Goal: Communication & Community: Participate in discussion

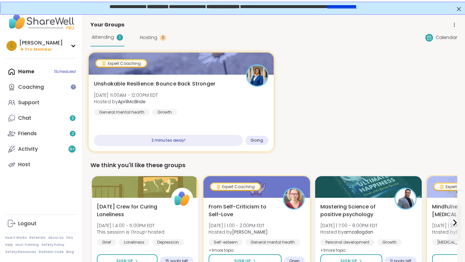
click at [207, 110] on div "Unshakable Resilience: Bounce Back Stronger [DATE] 11:00AM - 12:00PM EDT Hosted…" at bounding box center [181, 98] width 175 height 36
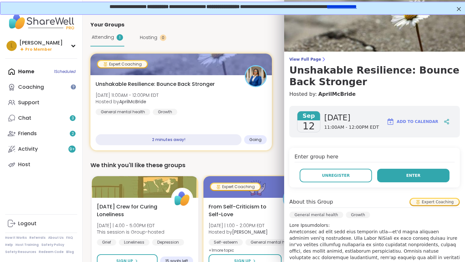
click at [403, 178] on button "Enter" at bounding box center [413, 176] width 72 height 14
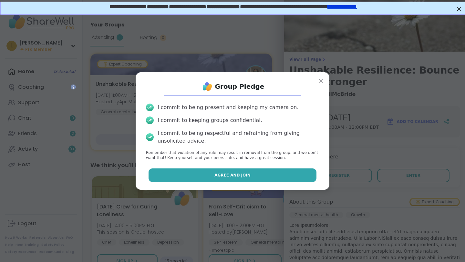
click at [296, 176] on button "Agree and Join" at bounding box center [232, 175] width 168 height 14
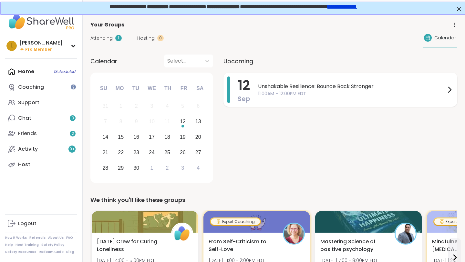
click at [298, 94] on span "11:00AM - 12:00PM EDT" at bounding box center [352, 93] width 188 height 7
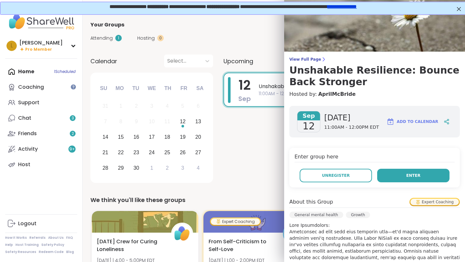
click at [423, 175] on button "Enter" at bounding box center [413, 176] width 72 height 14
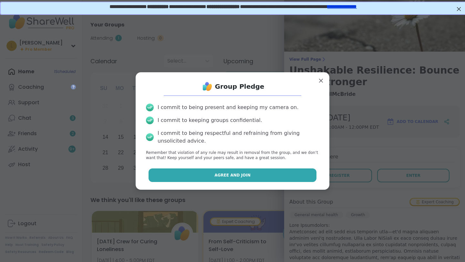
click at [307, 175] on button "Agree and Join" at bounding box center [232, 175] width 168 height 14
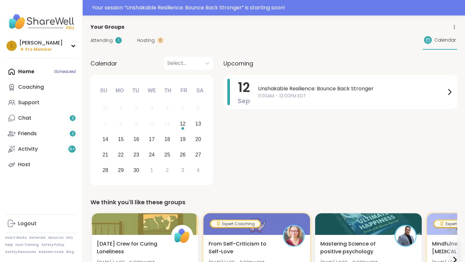
click at [300, 95] on span "11:00AM - 12:00PM EDT" at bounding box center [352, 96] width 188 height 7
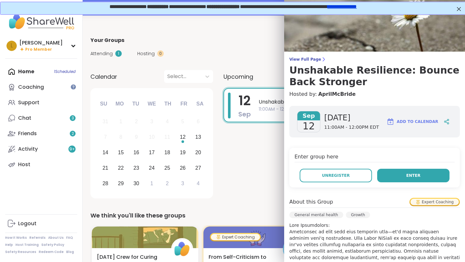
click at [417, 173] on span "Enter" at bounding box center [413, 176] width 14 height 6
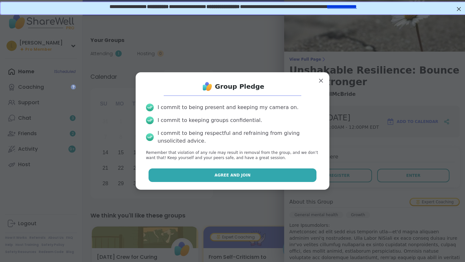
click at [303, 176] on button "Agree and Join" at bounding box center [232, 175] width 168 height 14
